Goal: Transaction & Acquisition: Purchase product/service

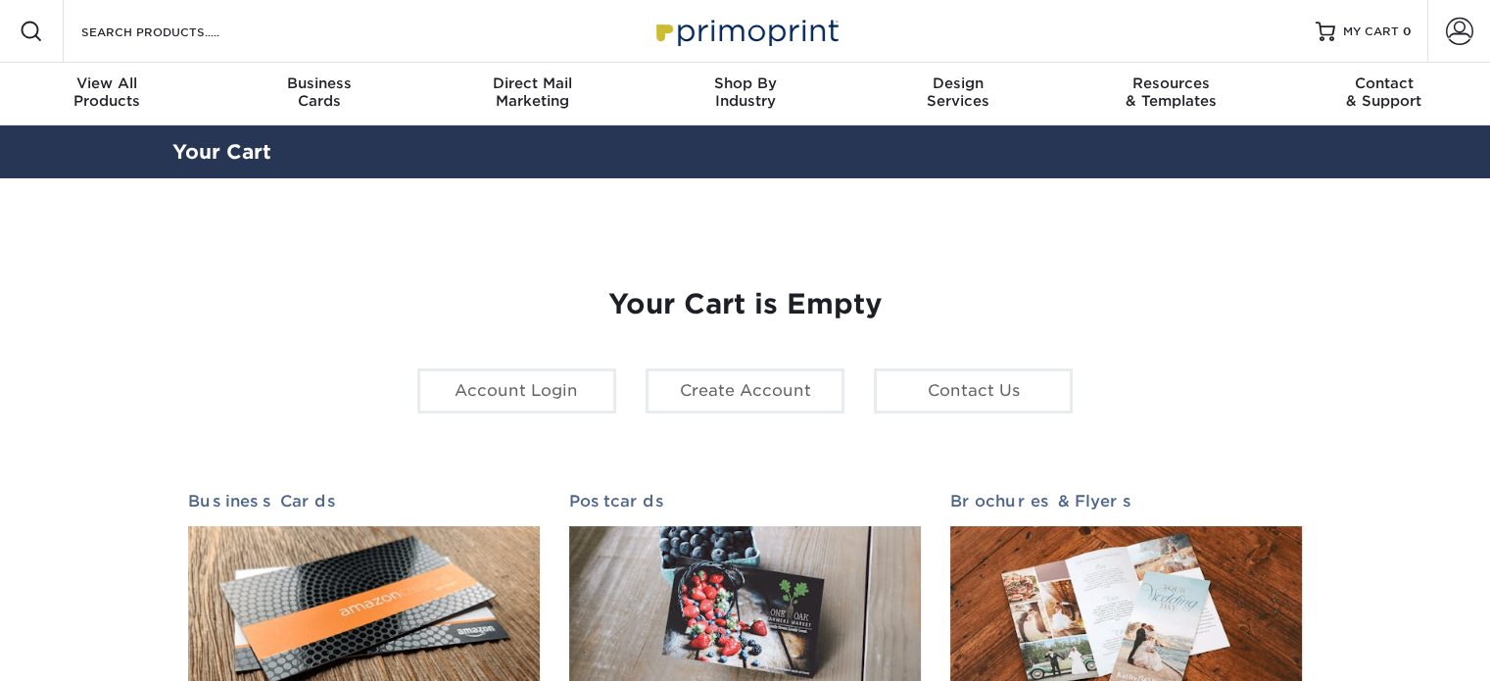
click at [1470, 30] on span at bounding box center [1459, 31] width 27 height 27
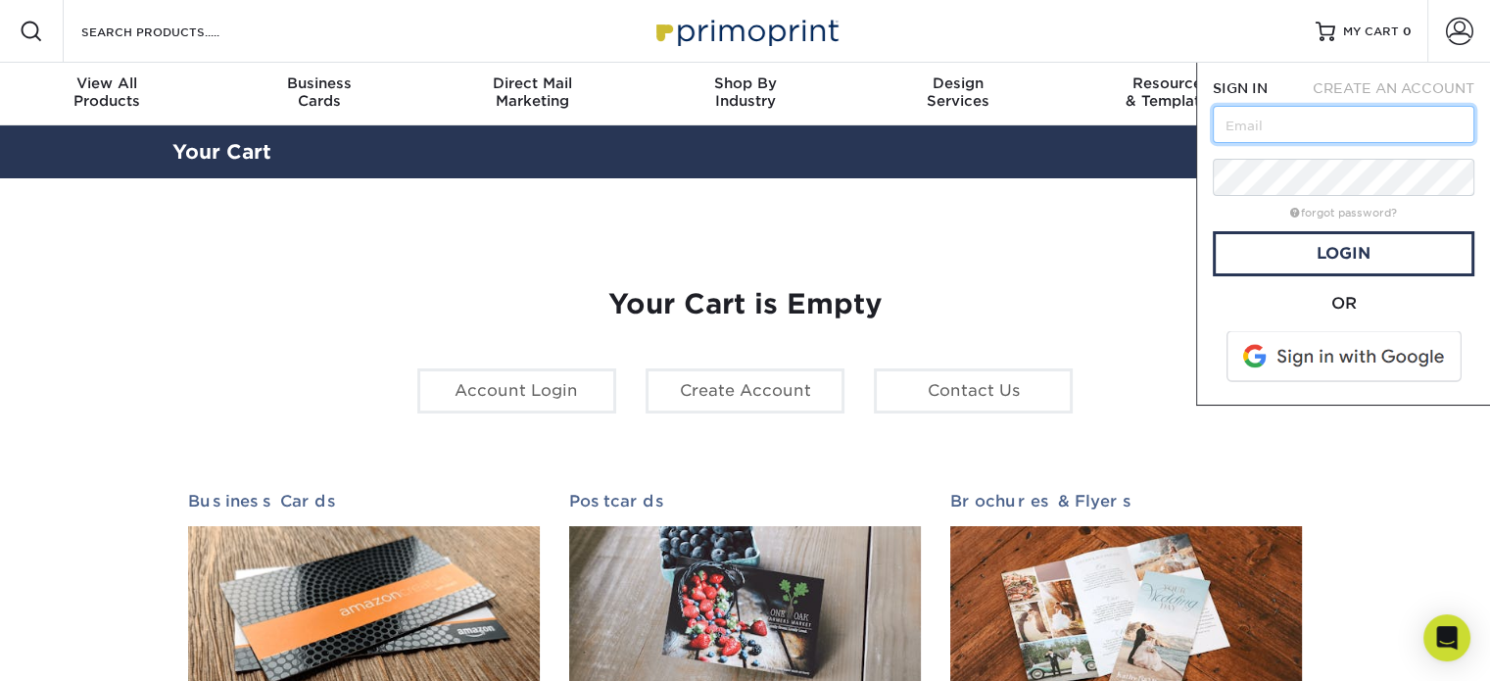
click at [1312, 123] on input "text" at bounding box center [1344, 124] width 262 height 37
type input "i"
type input "m"
click at [1121, 249] on div "Your Cart is Empty Account Login Create Account Contact Us Business Cards 100 c…" at bounding box center [745, 620] width 1115 height 758
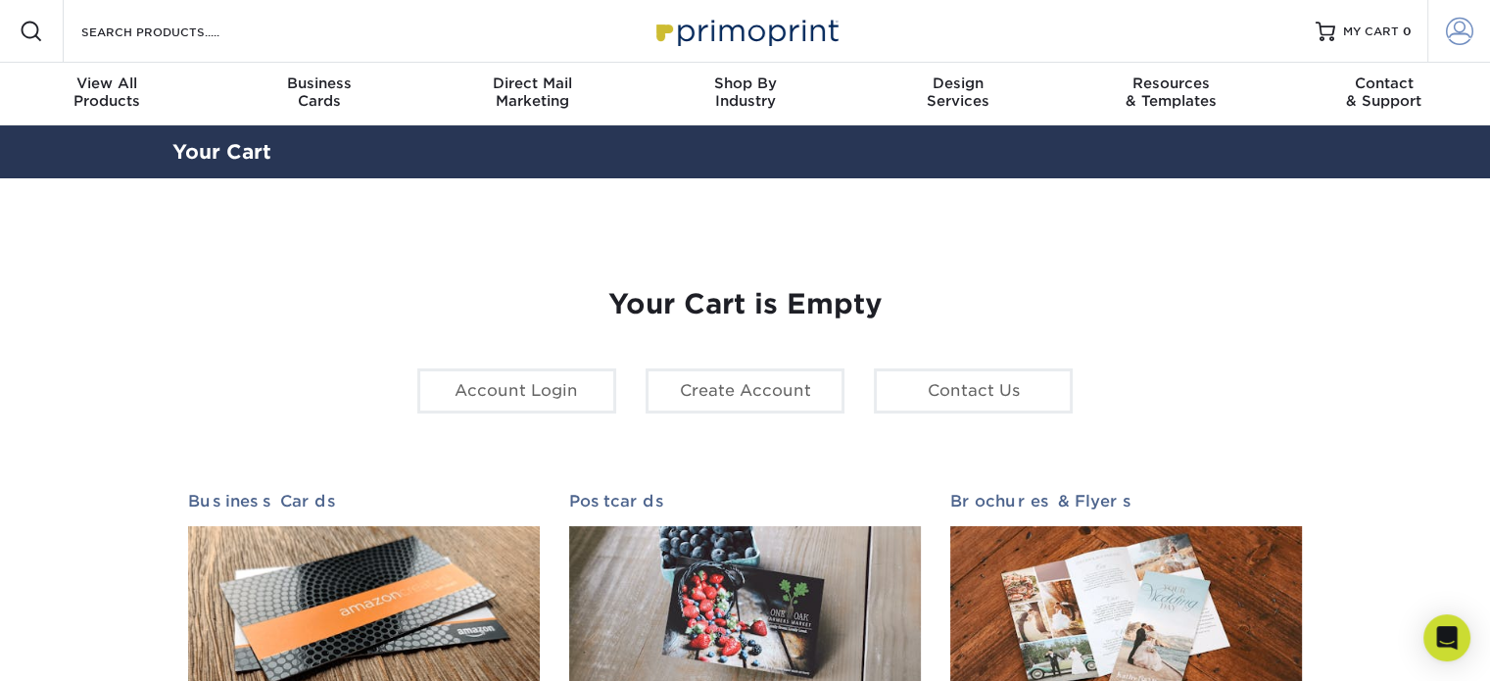
click at [1438, 32] on link "Account" at bounding box center [1458, 31] width 63 height 63
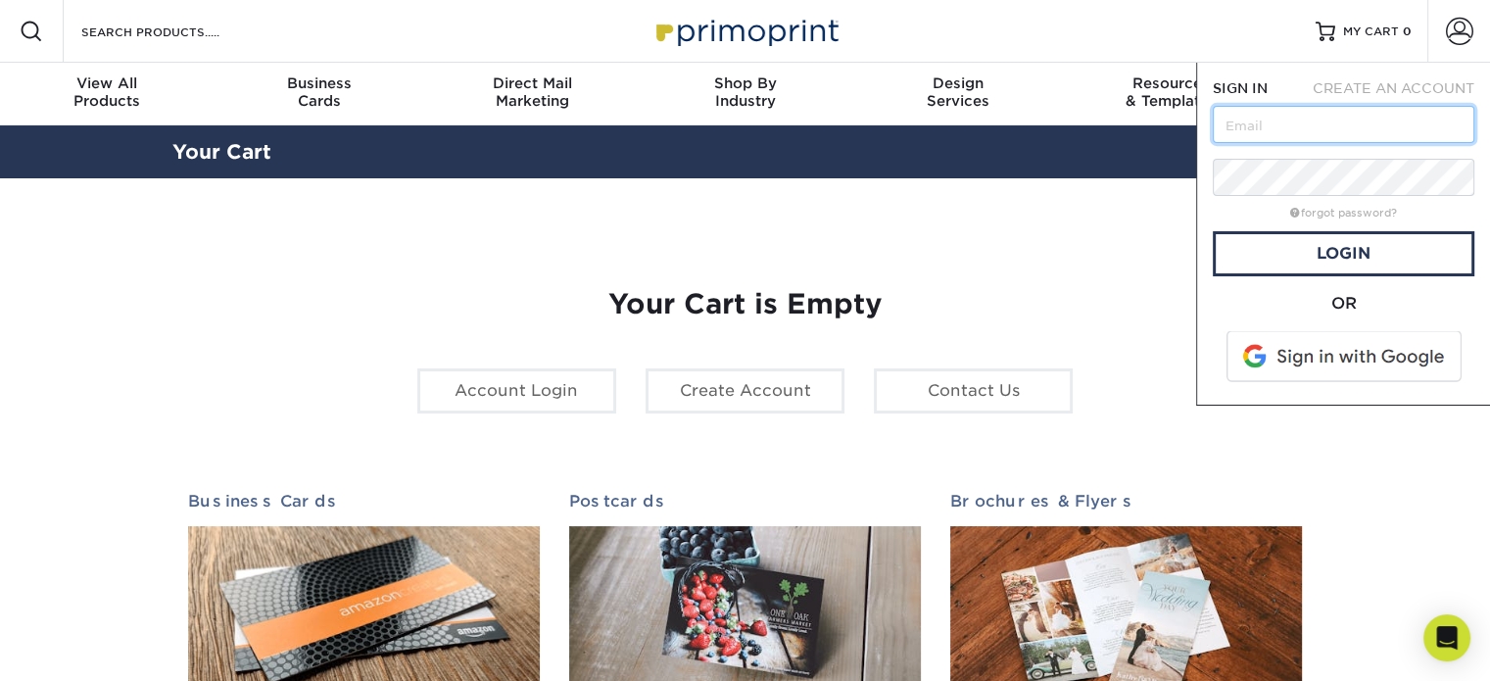
click at [1259, 132] on input "text" at bounding box center [1344, 124] width 262 height 37
type input "[PERSON_NAME][EMAIL_ADDRESS][DOMAIN_NAME]"
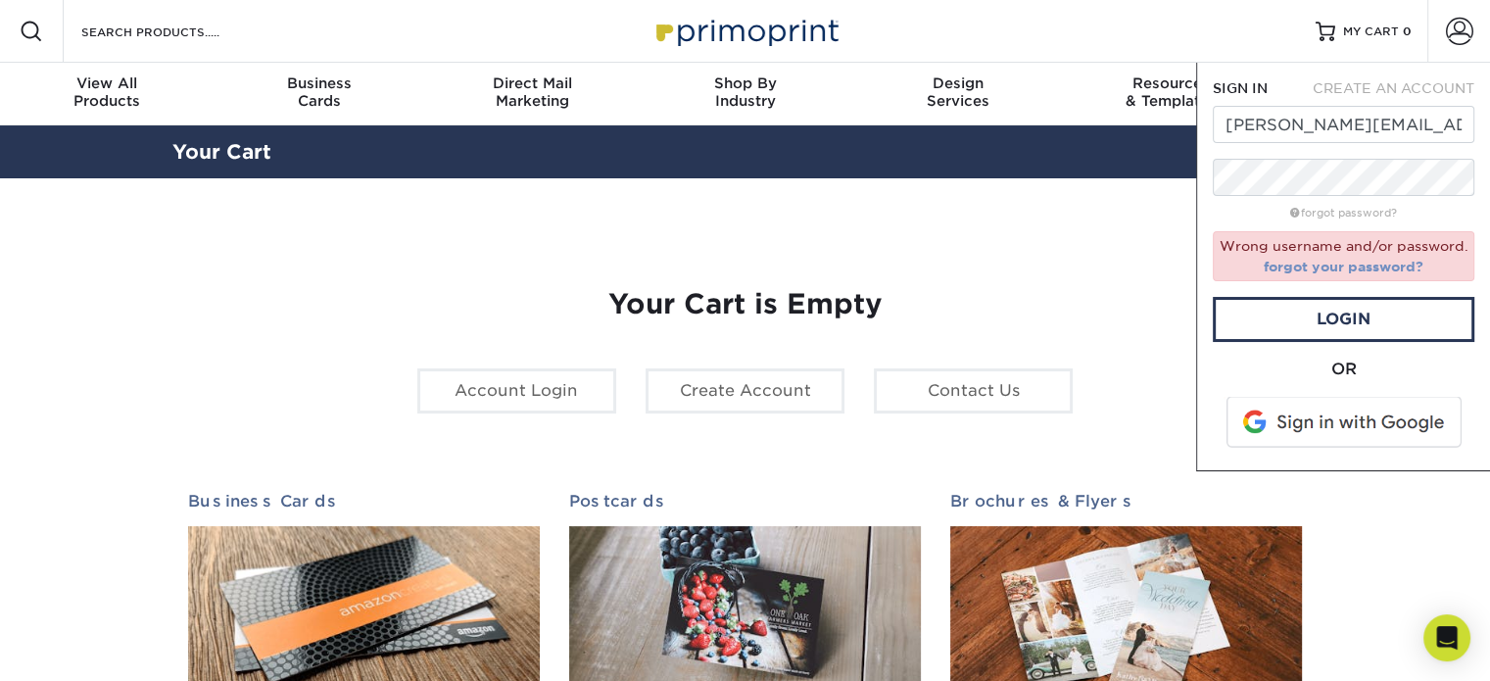
click at [1321, 266] on link "forgot your password?" at bounding box center [1344, 267] width 160 height 16
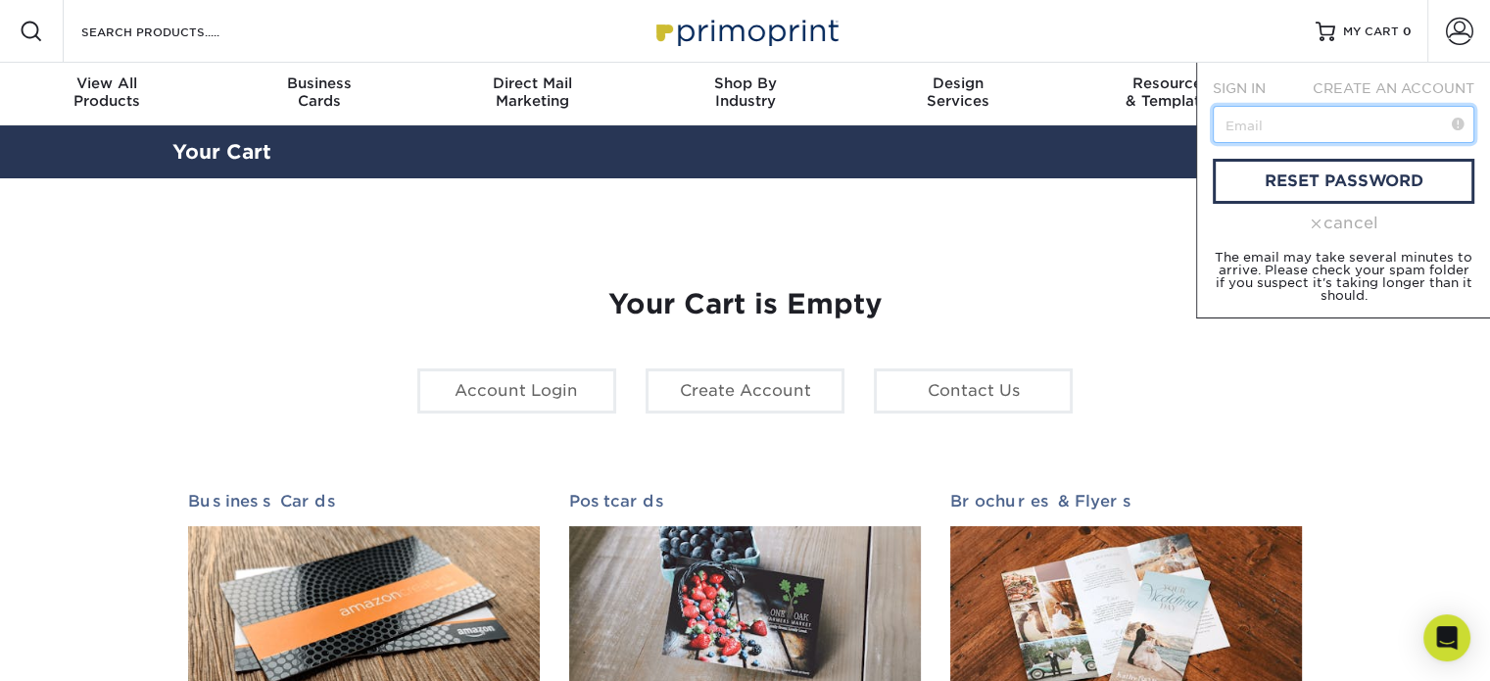
click at [1250, 128] on input "text" at bounding box center [1344, 124] width 262 height 37
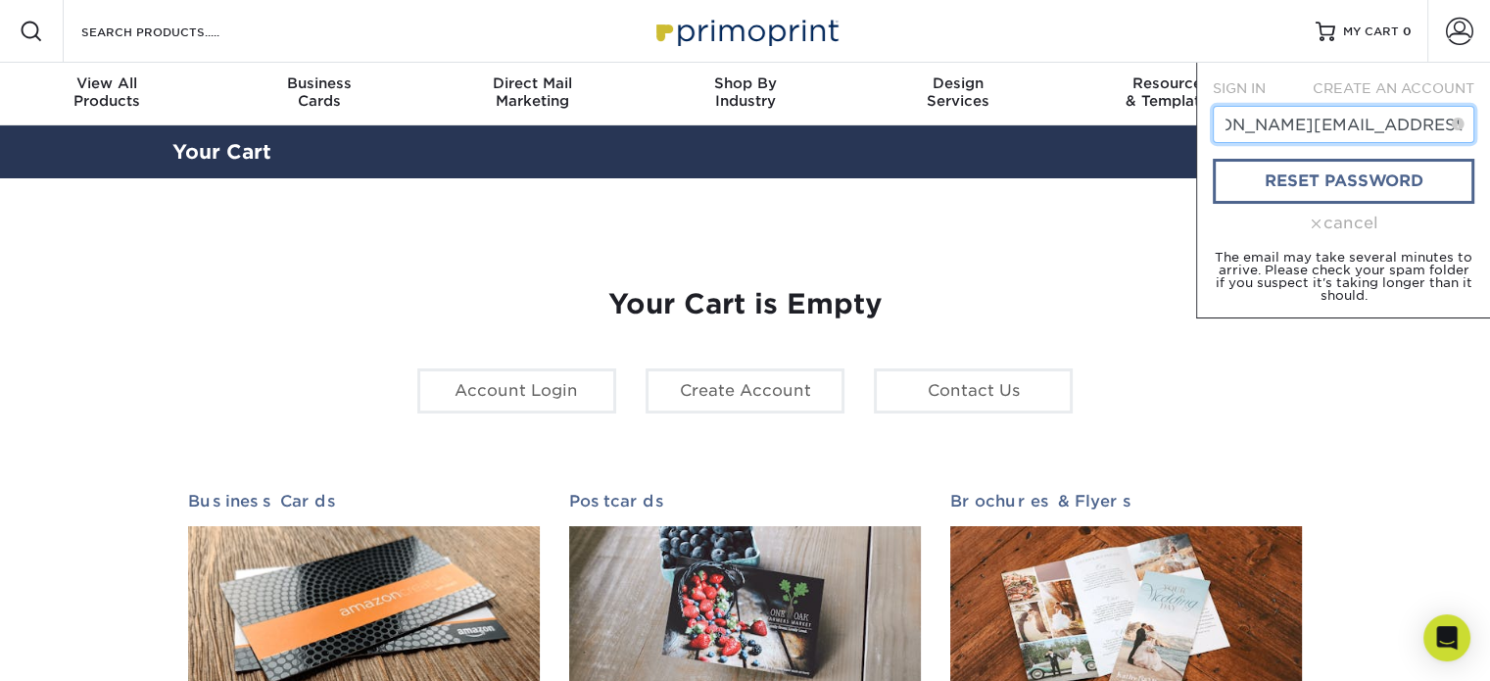
type input "[PERSON_NAME][EMAIL_ADDRESS][DOMAIN_NAME]"
click at [1255, 183] on link "reset password" at bounding box center [1344, 181] width 262 height 45
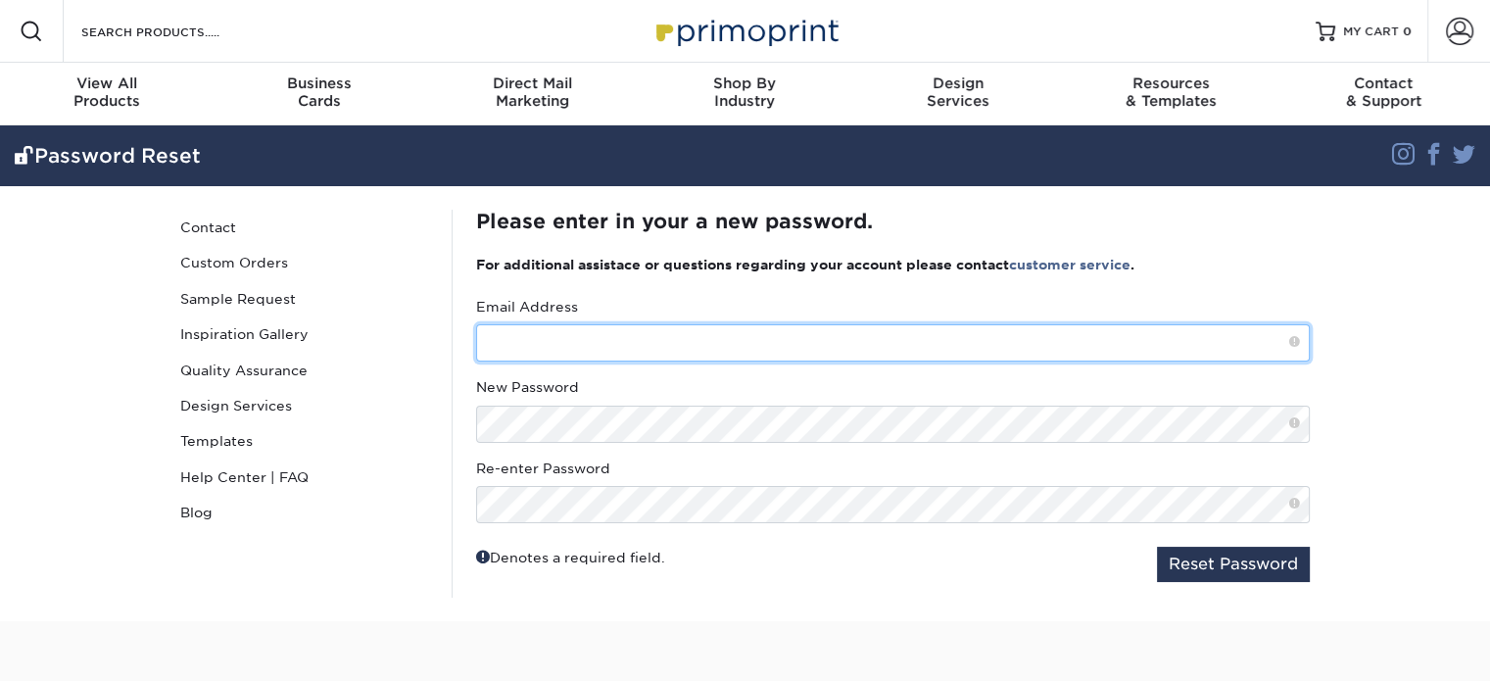
click at [644, 333] on input "text" at bounding box center [893, 342] width 834 height 37
type input "ivonne@pacificgreenlandscape.com"
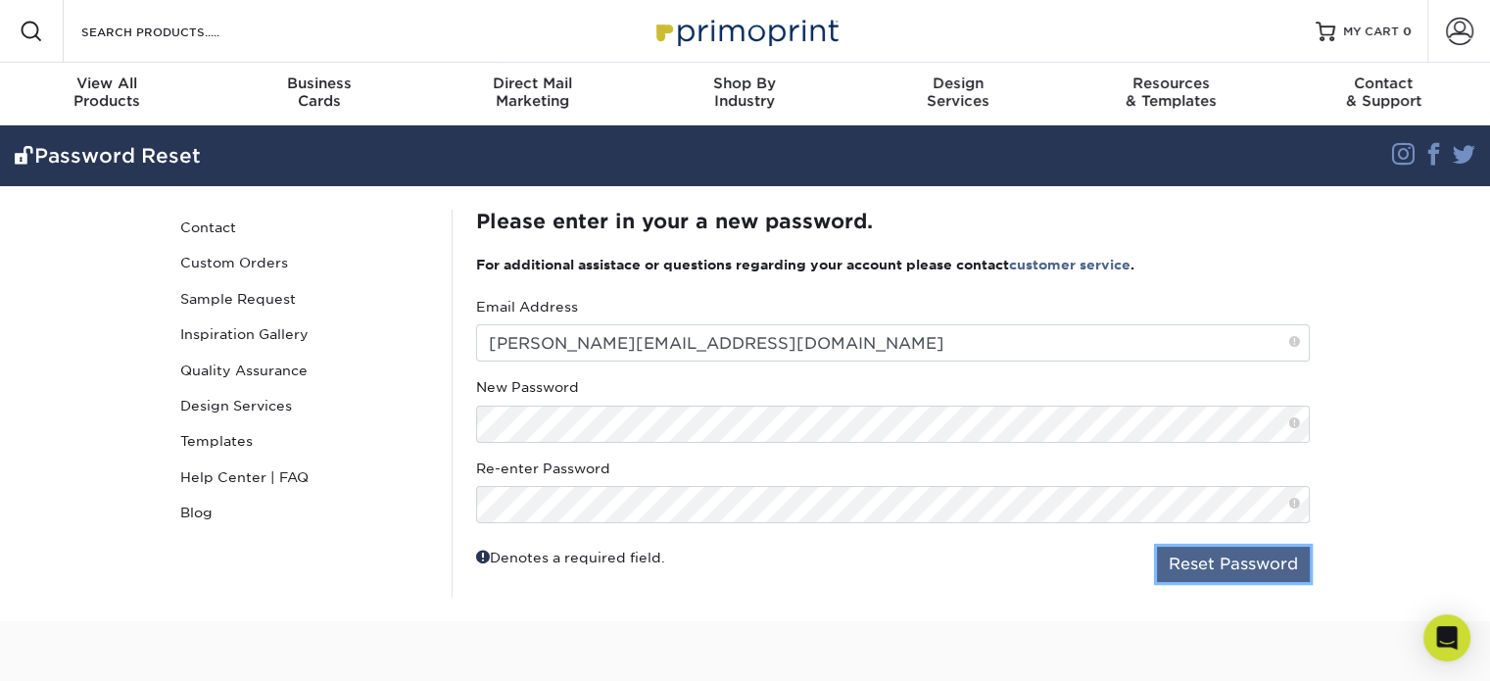
click at [1263, 551] on button "Reset Password" at bounding box center [1233, 564] width 153 height 35
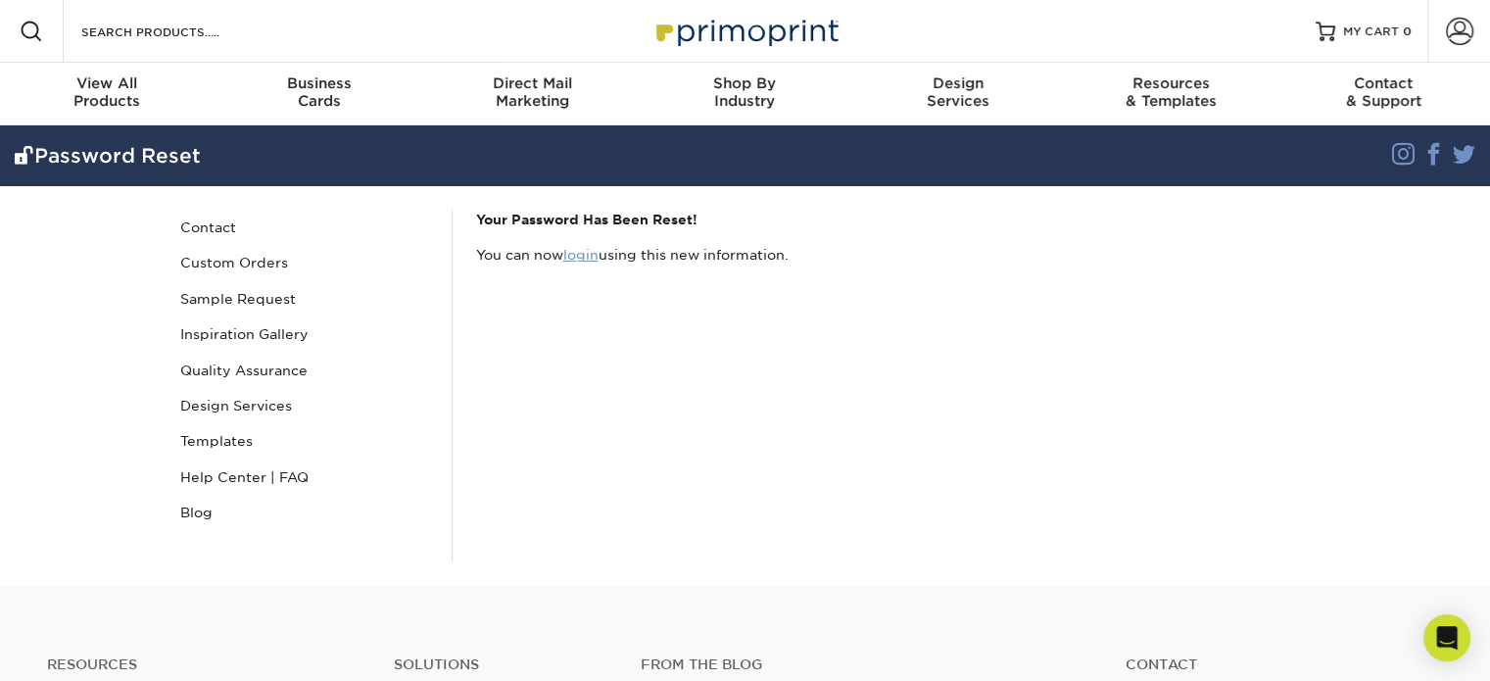
click at [584, 253] on link "login" at bounding box center [580, 255] width 35 height 16
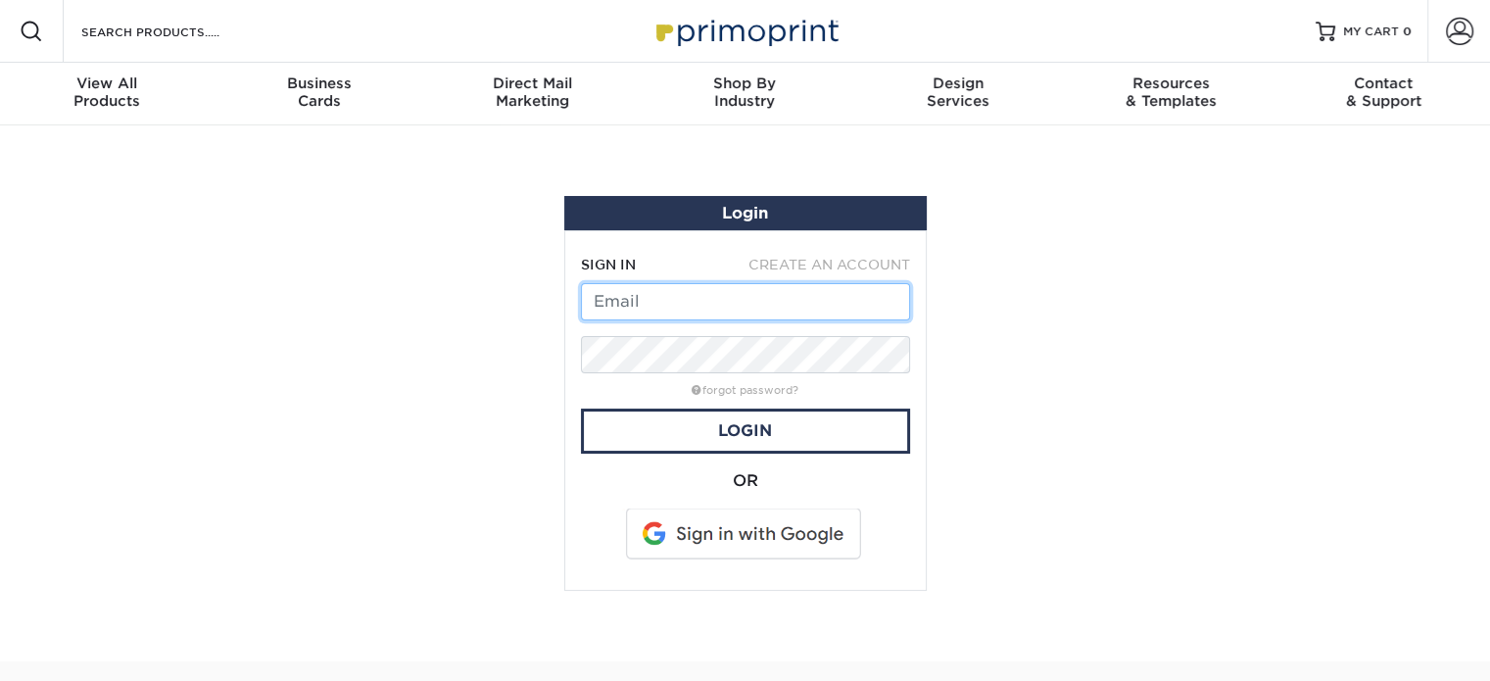
click at [635, 313] on input "text" at bounding box center [745, 301] width 329 height 37
type input "[PERSON_NAME][EMAIL_ADDRESS][DOMAIN_NAME]"
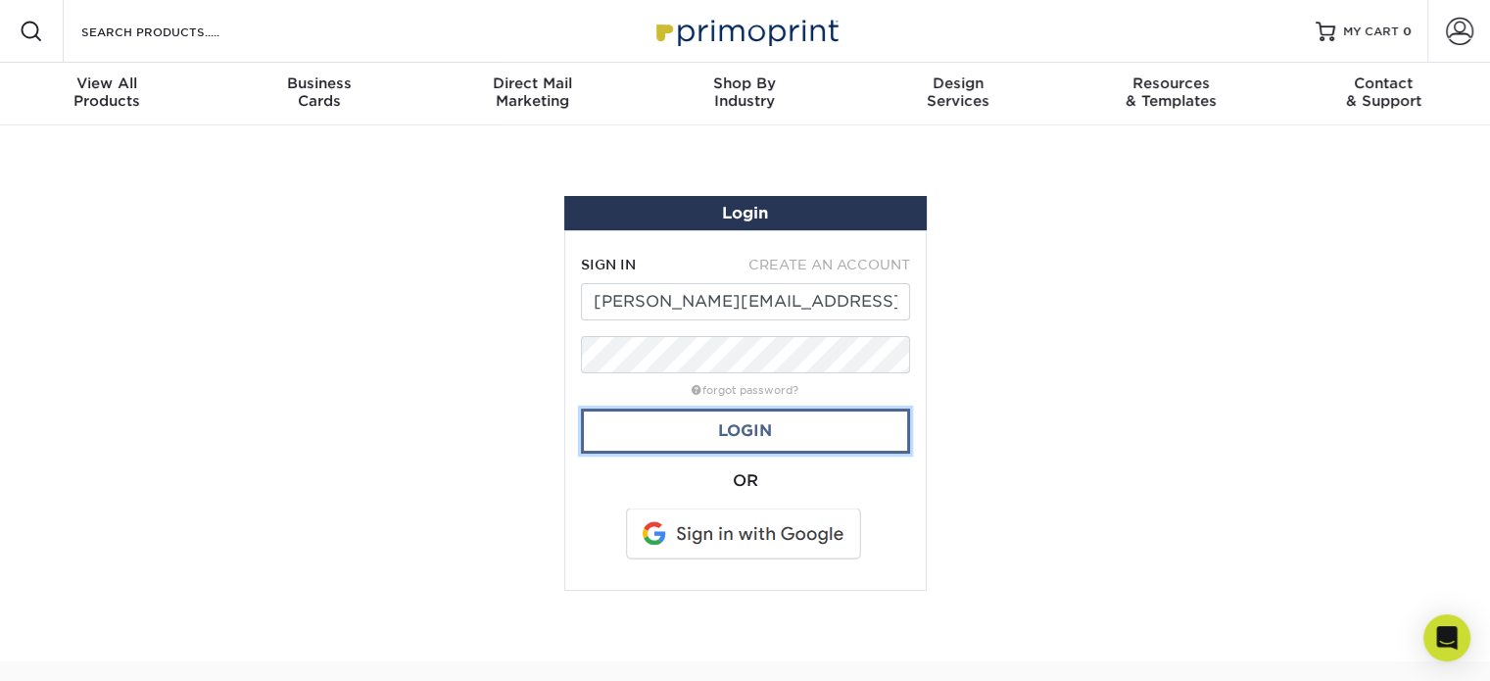
click at [662, 434] on link "Login" at bounding box center [745, 431] width 329 height 45
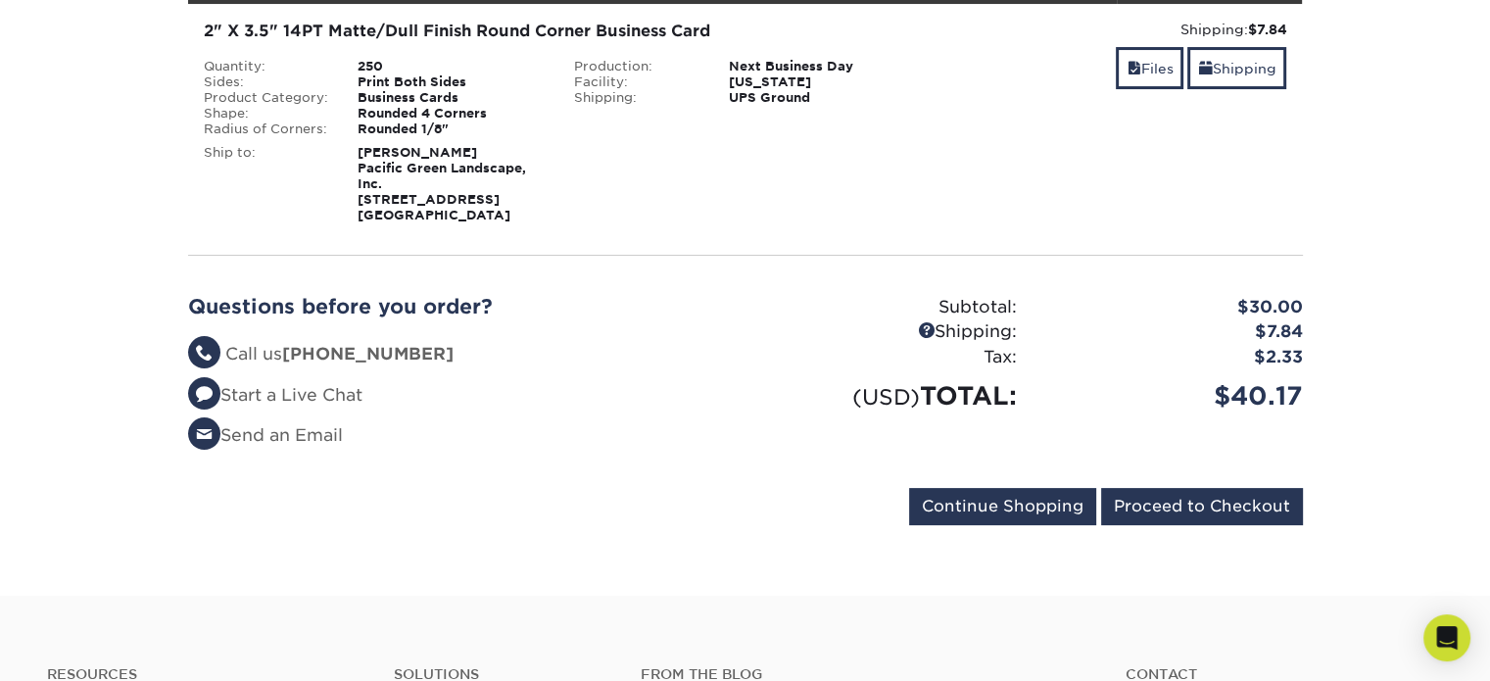
scroll to position [344, 0]
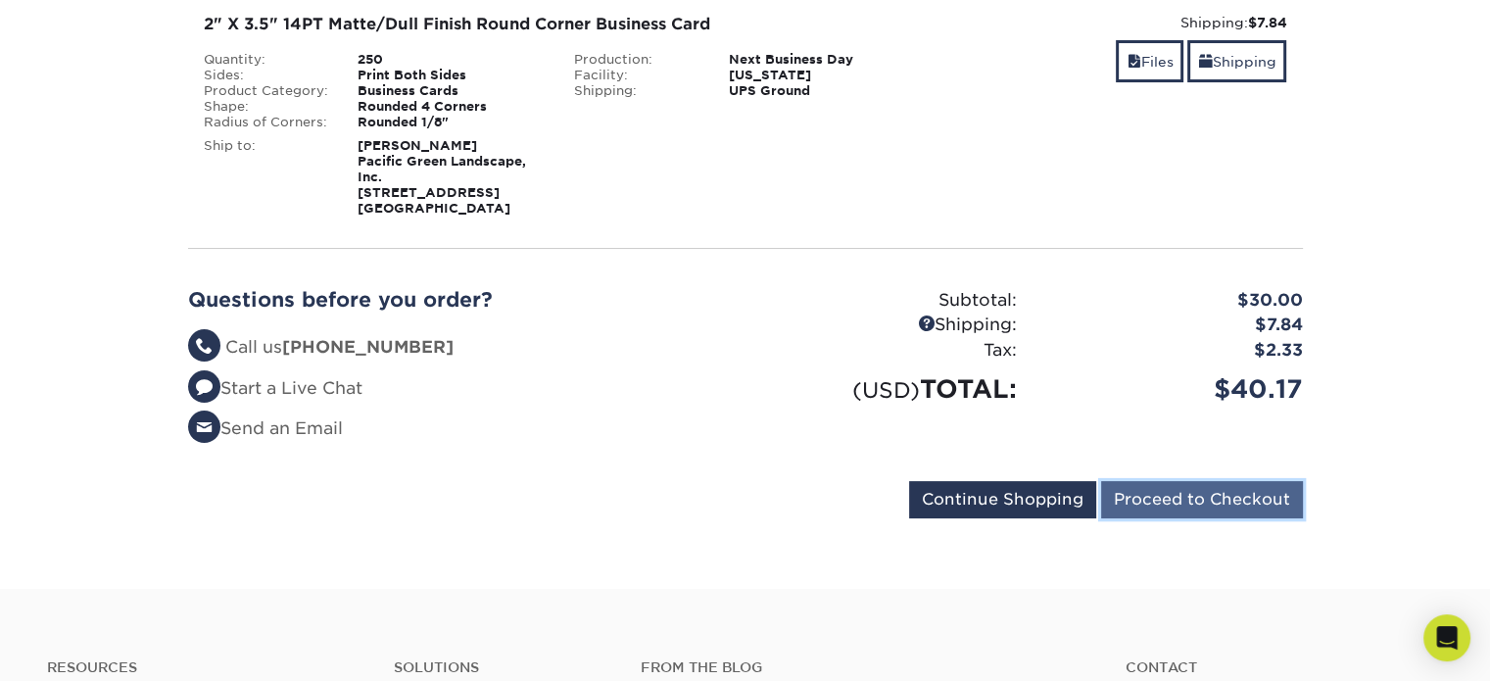
click at [1168, 497] on input "Proceed to Checkout" at bounding box center [1202, 499] width 202 height 37
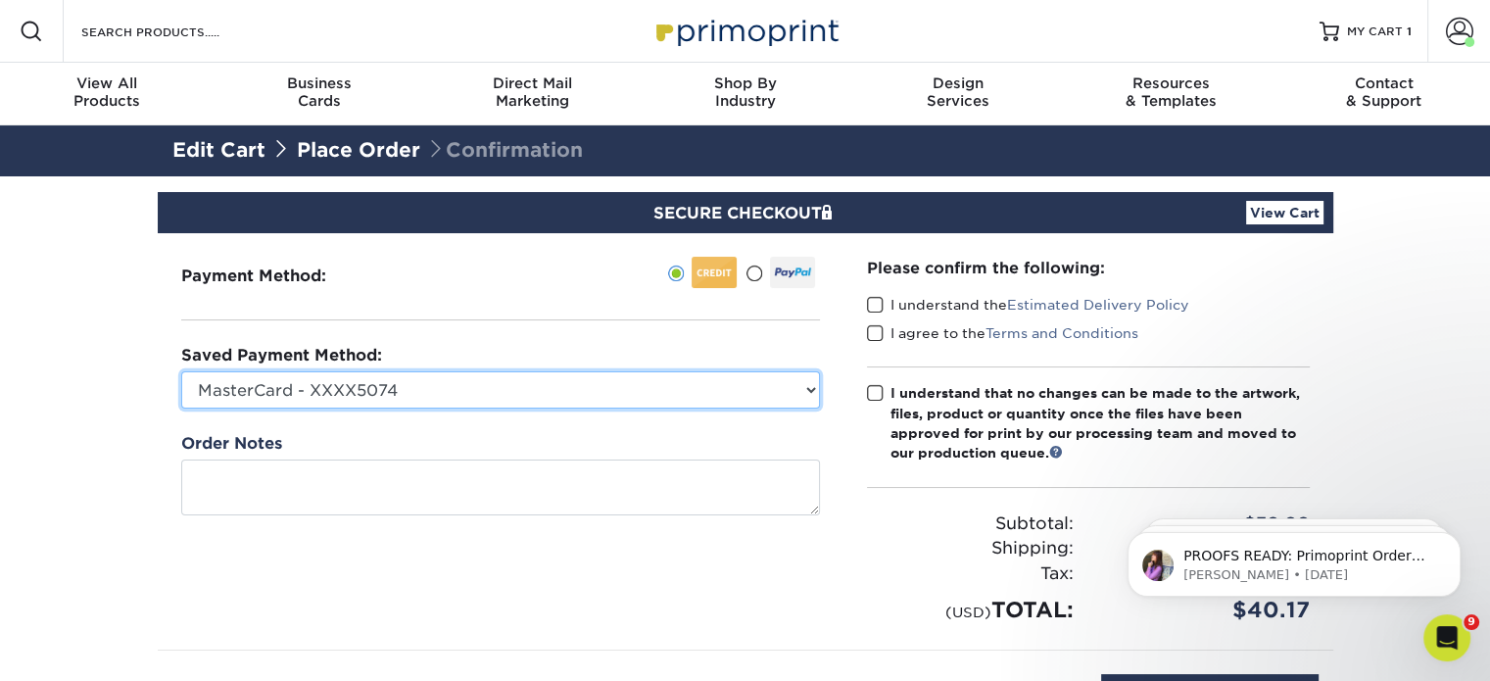
click at [541, 387] on select "MasterCard - XXXX5074 MasterCard - XXXX1102 MasterCard - XXXX7911 MasterCard - …" at bounding box center [500, 389] width 639 height 37
click at [181, 371] on select "MasterCard - XXXX5074 MasterCard - XXXX1102 MasterCard - XXXX7911 MasterCard - …" at bounding box center [500, 389] width 639 height 37
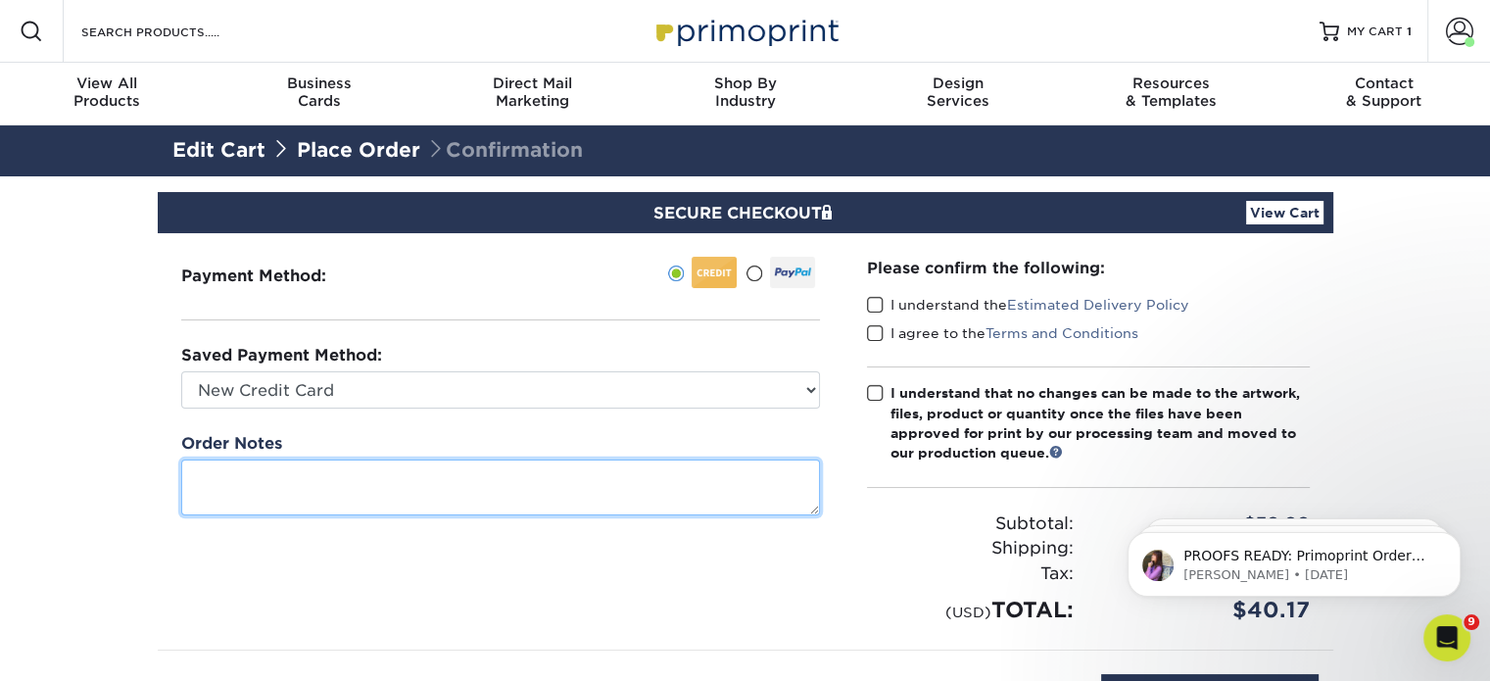
click at [362, 623] on div "Payment Method:" at bounding box center [501, 441] width 686 height 416
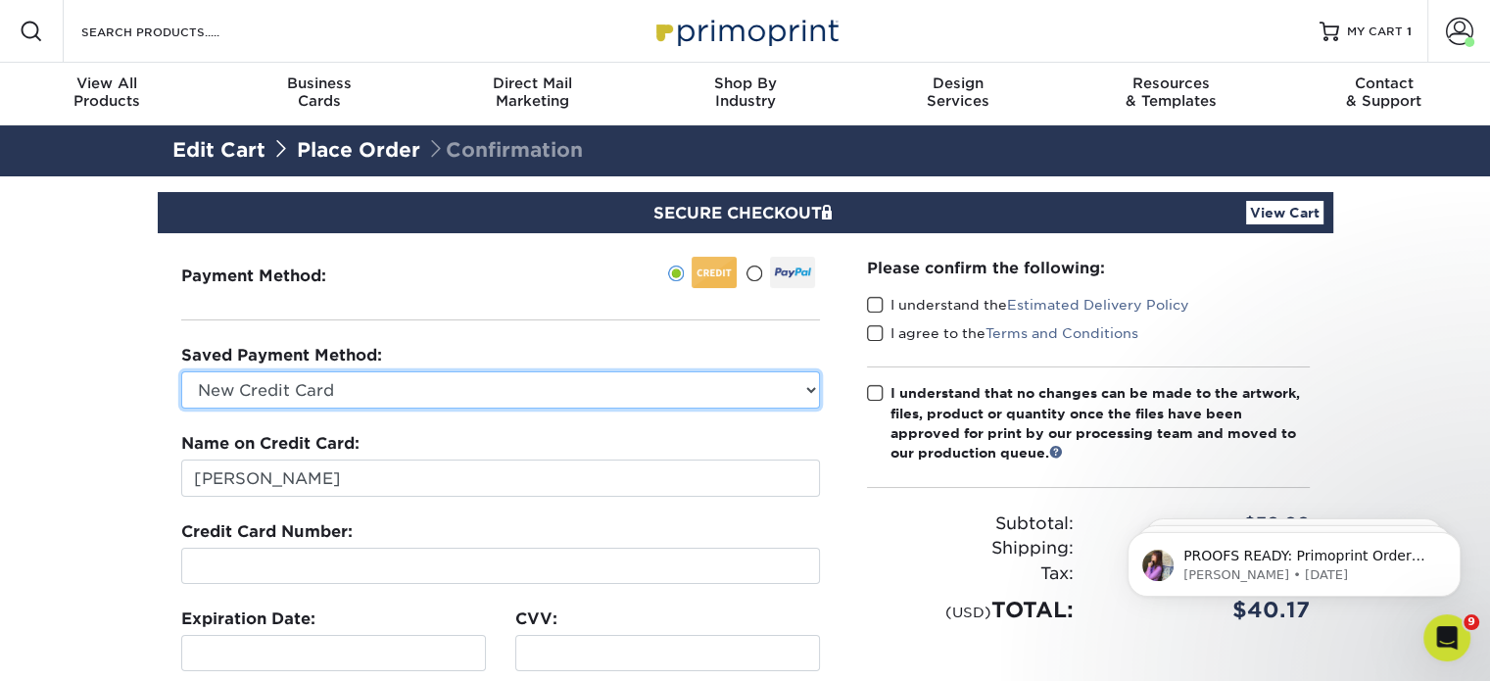
click at [385, 389] on select "MasterCard - XXXX5074 MasterCard - XXXX1102 MasterCard - XXXX7911 MasterCard - …" at bounding box center [500, 389] width 639 height 37
select select "74612"
click at [181, 371] on select "MasterCard - XXXX5074 MasterCard - XXXX1102 MasterCard - XXXX7911 MasterCard - …" at bounding box center [500, 389] width 639 height 37
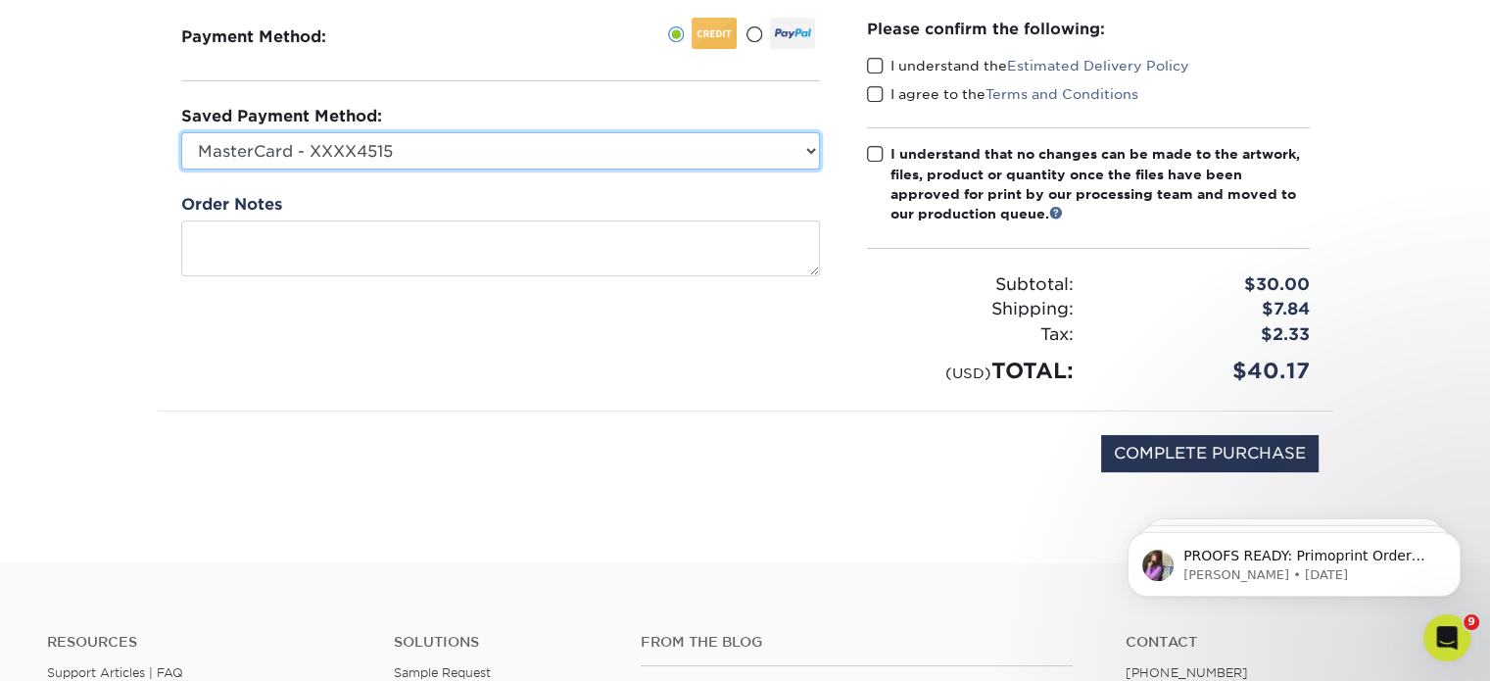
scroll to position [250, 0]
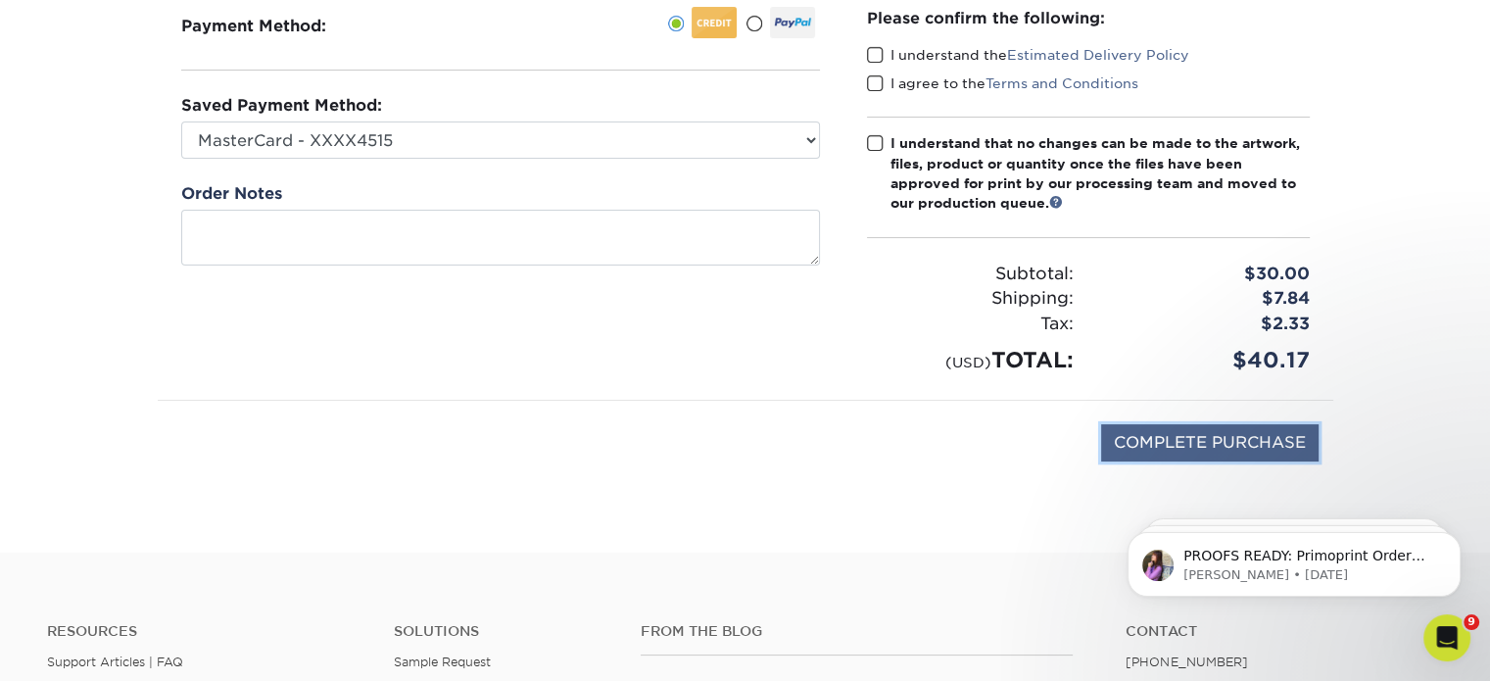
click at [1168, 435] on input "COMPLETE PURCHASE" at bounding box center [1209, 442] width 217 height 37
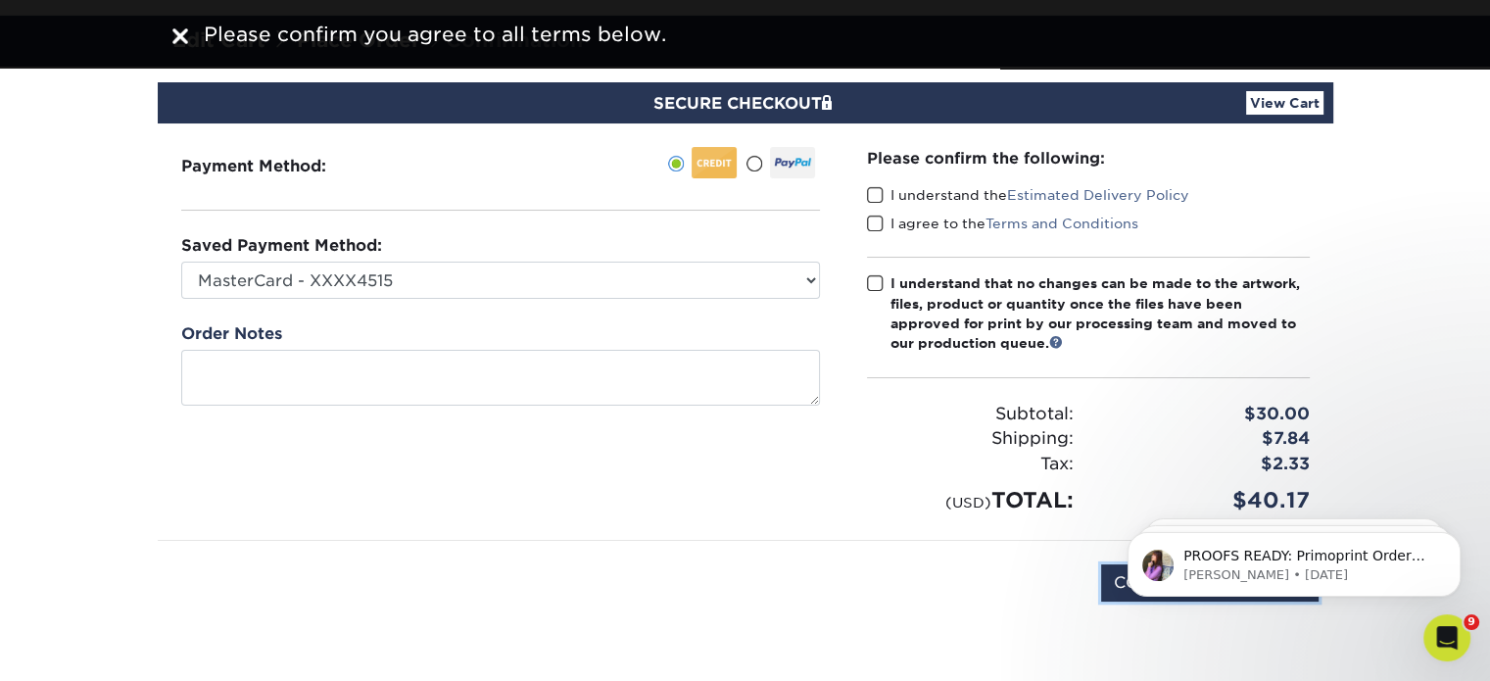
scroll to position [106, 0]
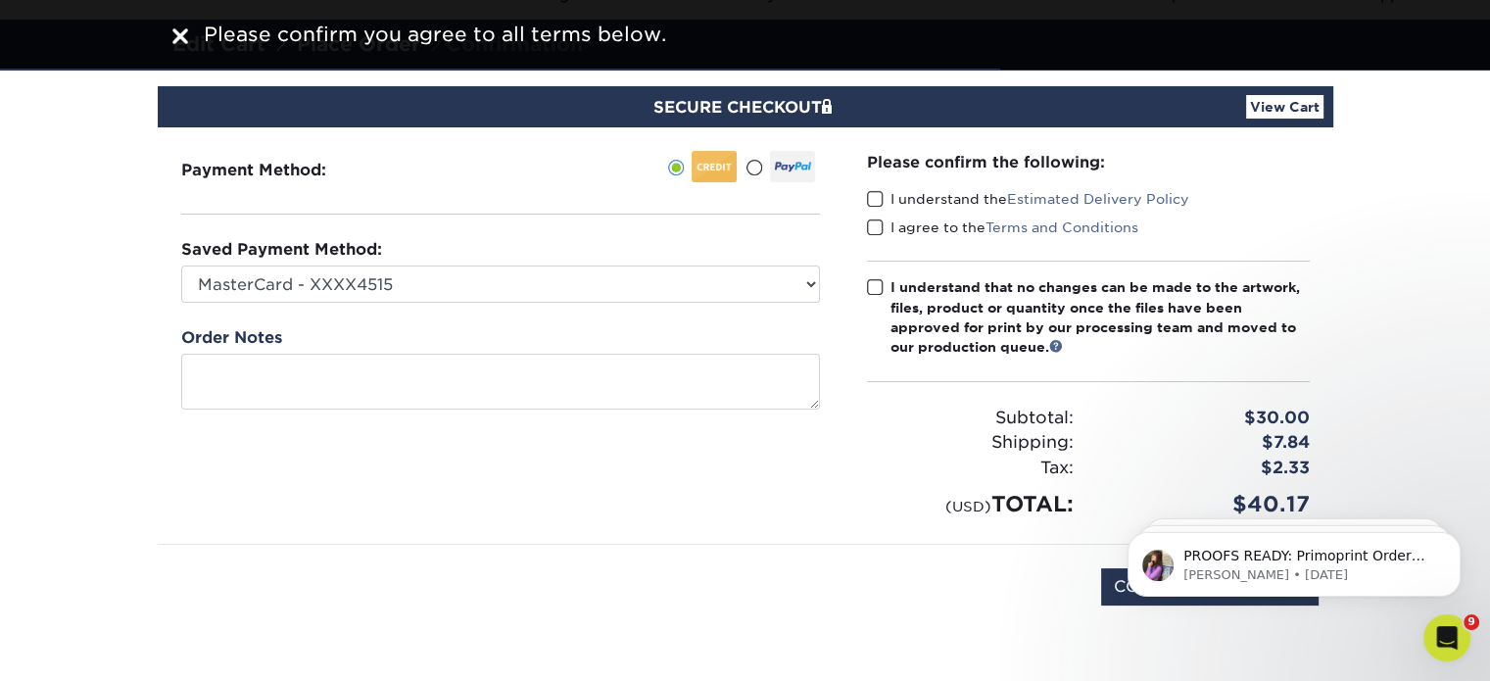
click at [880, 195] on span at bounding box center [875, 199] width 17 height 19
click at [0, 0] on input "I understand the Estimated Delivery Policy" at bounding box center [0, 0] width 0 height 0
click at [867, 226] on span at bounding box center [875, 227] width 17 height 19
click at [0, 0] on input "I agree to the Terms and Conditions" at bounding box center [0, 0] width 0 height 0
click at [879, 291] on span at bounding box center [875, 287] width 17 height 19
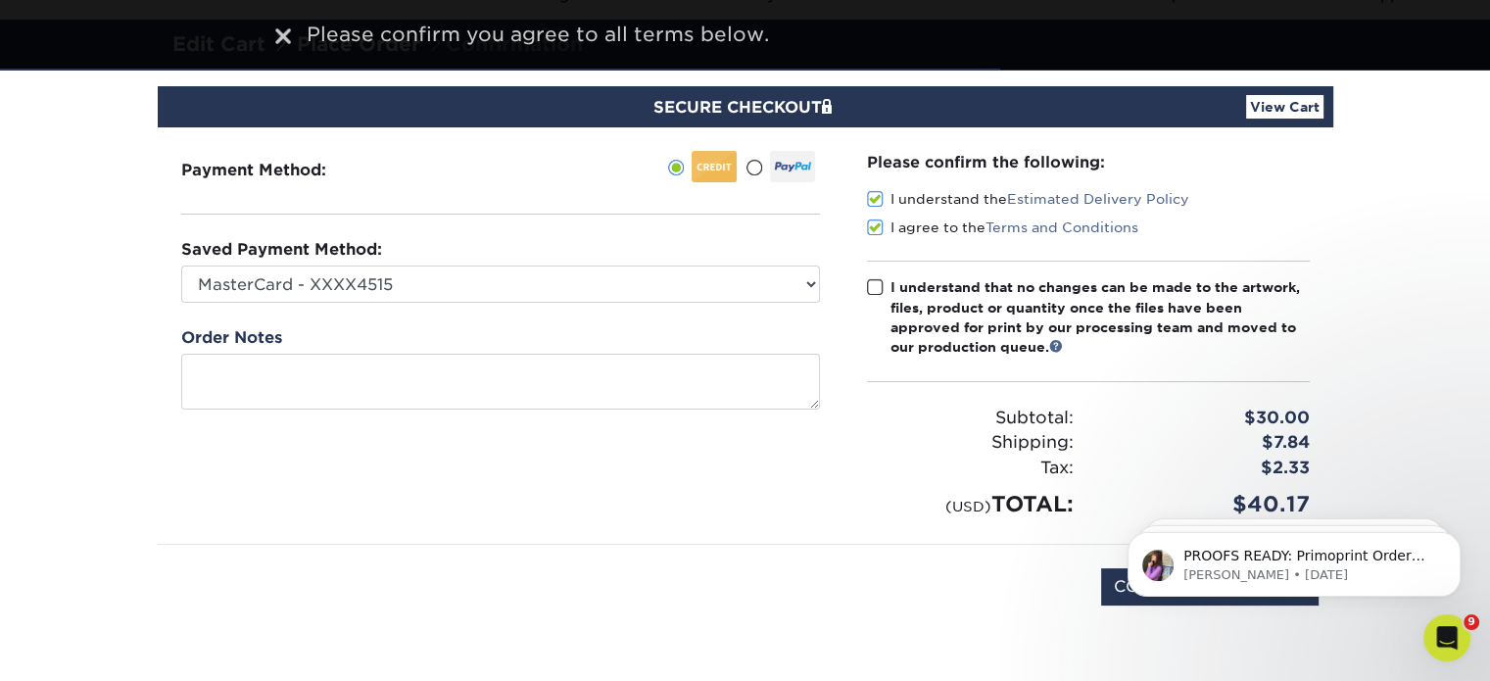
click at [0, 0] on input "I understand that no changes can be made to the artwork, files, product or quan…" at bounding box center [0, 0] width 0 height 0
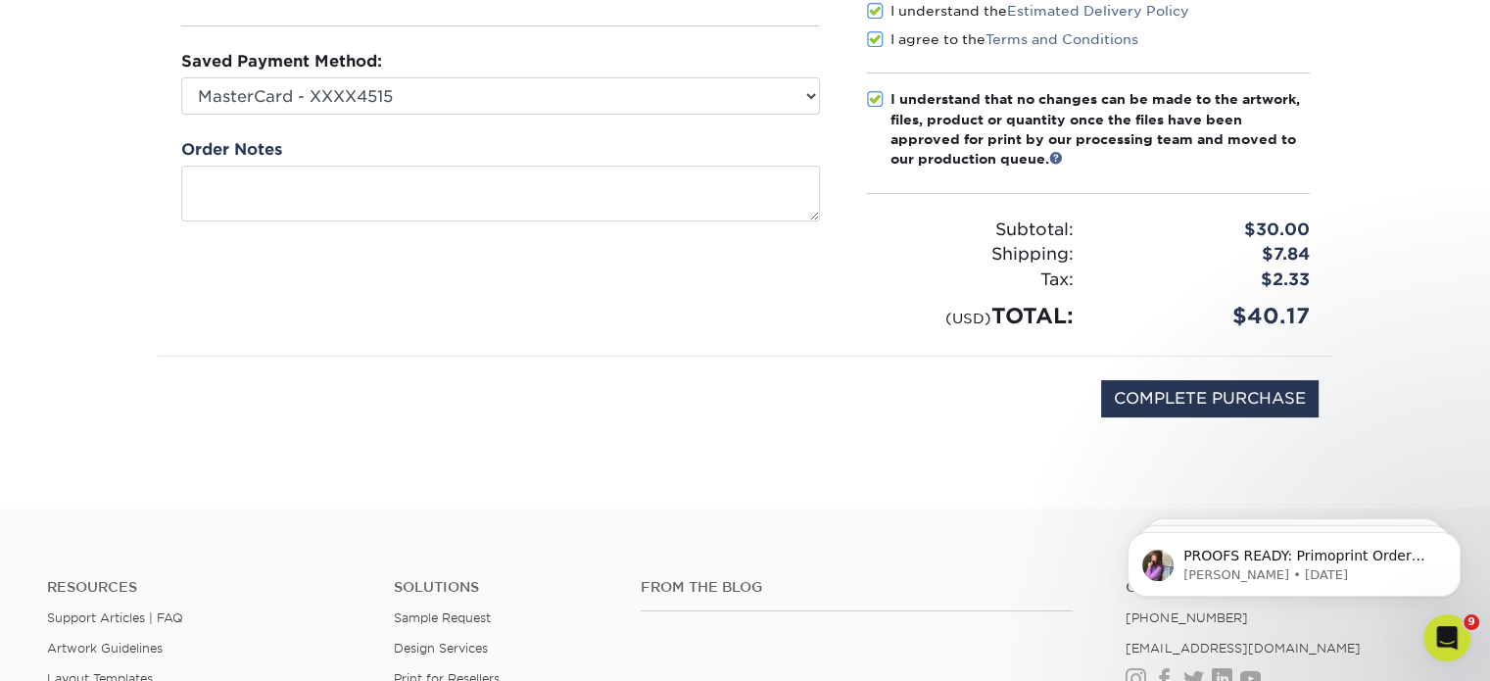
scroll to position [302, 0]
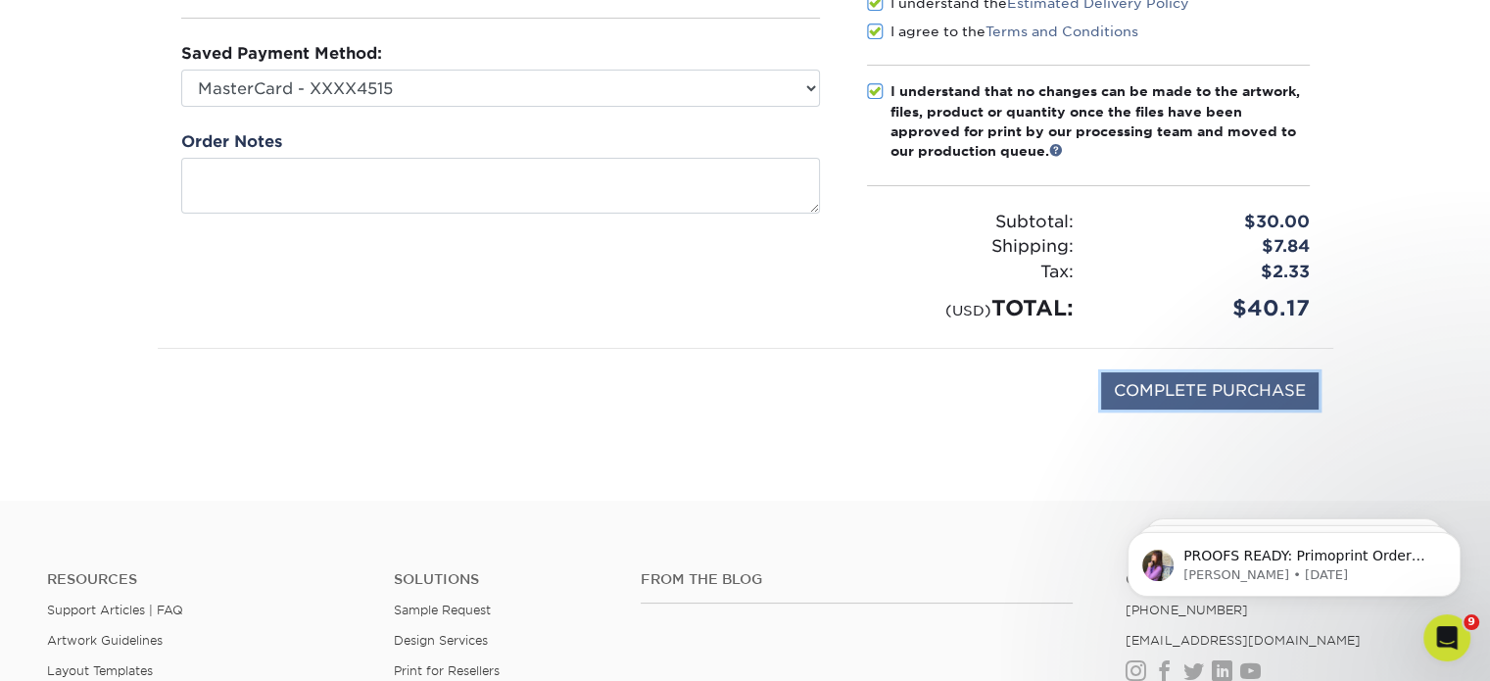
click at [1246, 379] on input "COMPLETE PURCHASE" at bounding box center [1209, 390] width 217 height 37
type input "PROCESSING, PLEASE WAIT..."
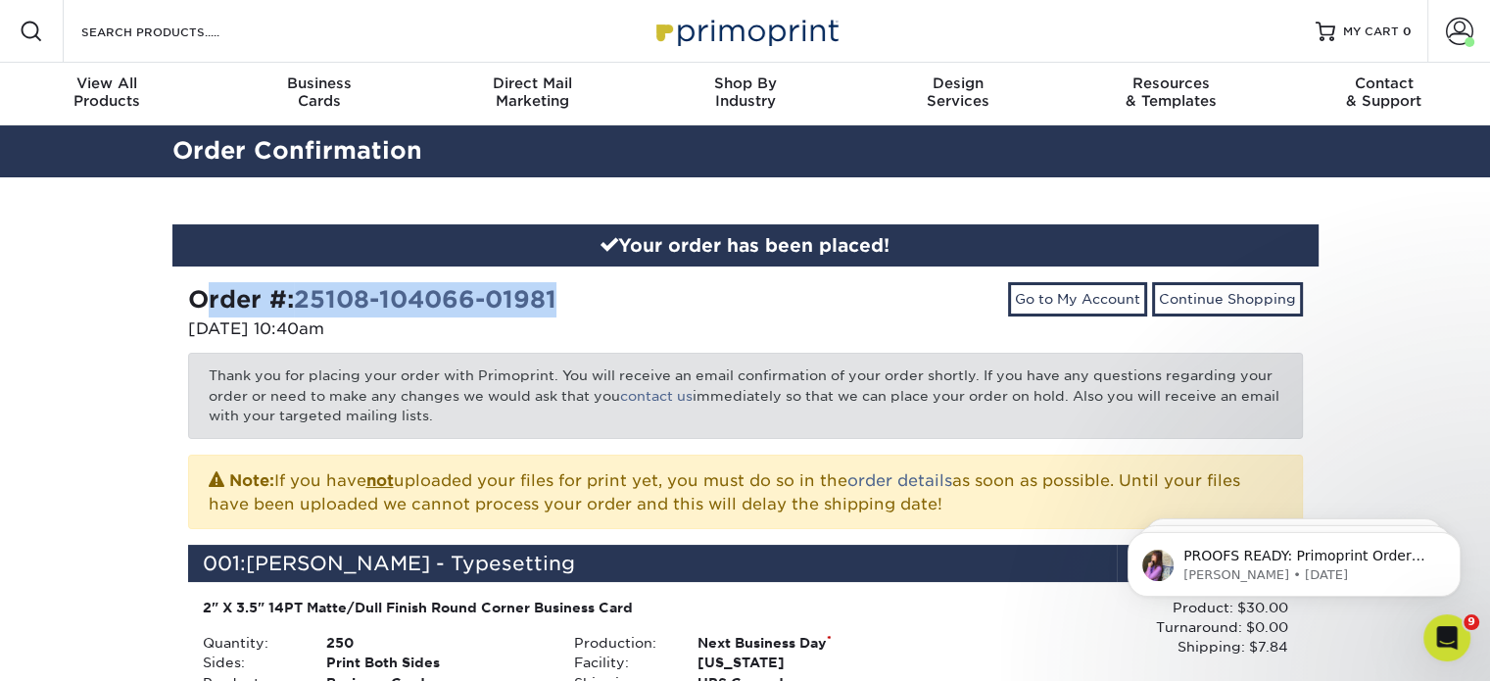
drag, startPoint x: 570, startPoint y: 297, endPoint x: 197, endPoint y: 285, distance: 373.5
click at [197, 285] on div "Order #: 25108-104066-01981" at bounding box center [459, 299] width 543 height 35
copy strong "Order #: 25108-104066-01981"
